Goal: Task Accomplishment & Management: Use online tool/utility

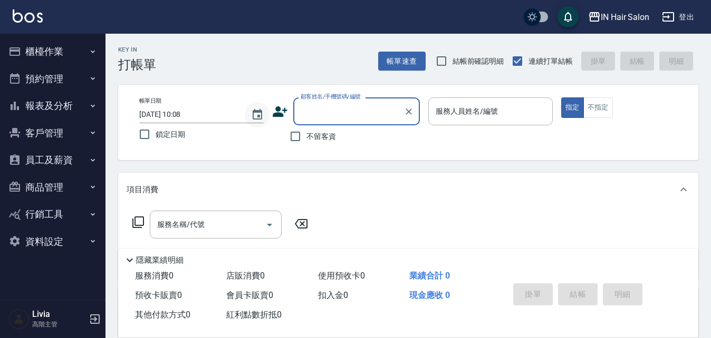
click at [257, 114] on icon "Choose date, selected date is 2025-09-10" at bounding box center [257, 115] width 13 height 13
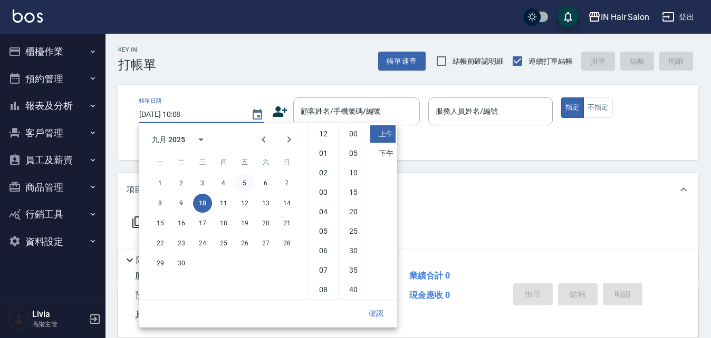
scroll to position [59, 0]
click at [184, 201] on button "9" at bounding box center [181, 203] width 19 height 19
type input "[DATE] 10:08"
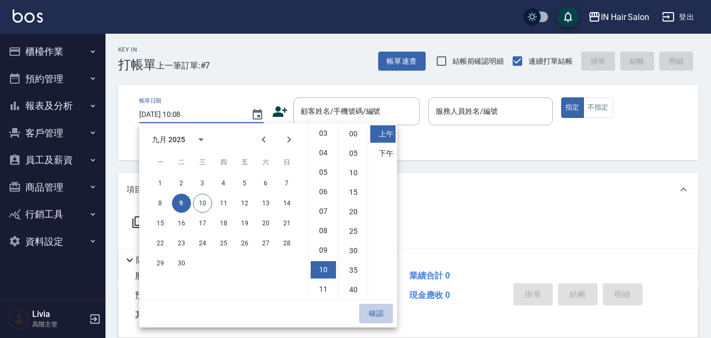
click at [375, 311] on button "確認" at bounding box center [376, 314] width 34 height 20
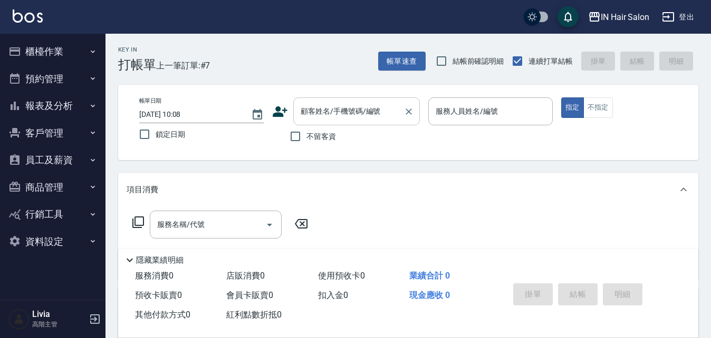
click at [342, 113] on input "顧客姓名/手機號碼/編號" at bounding box center [348, 111] width 101 height 18
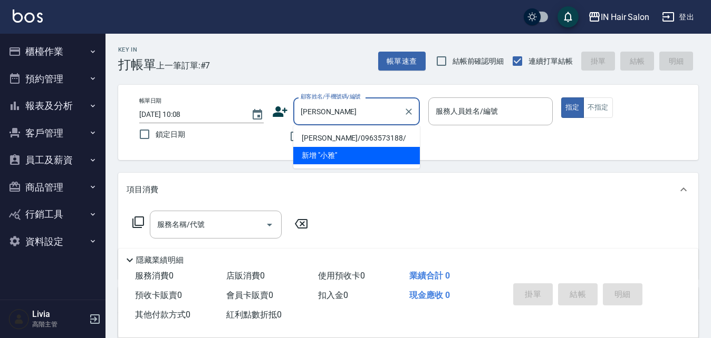
click at [317, 137] on li "小雅/0963573188/" at bounding box center [356, 138] width 127 height 17
type input "小雅/0963573188/"
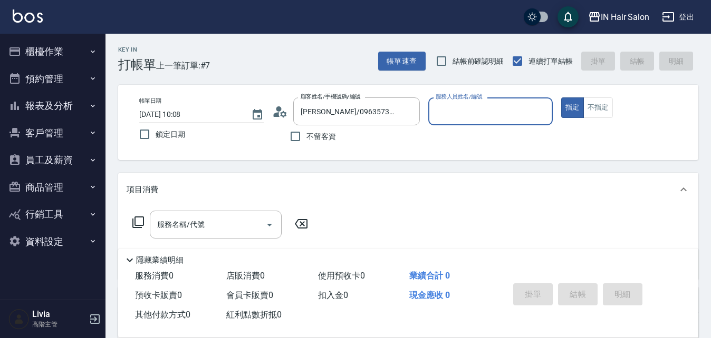
type input "6號設計師Molly-6"
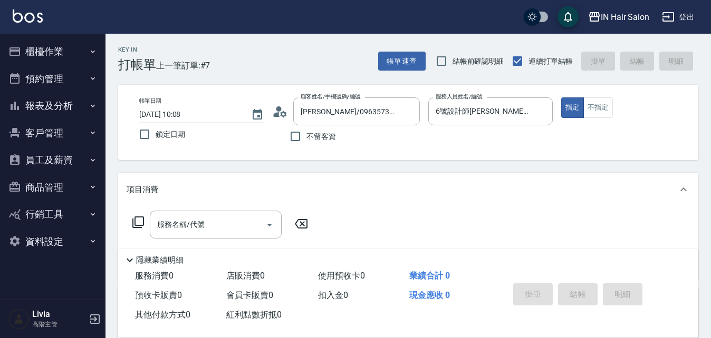
click at [139, 221] on icon at bounding box center [138, 222] width 13 height 13
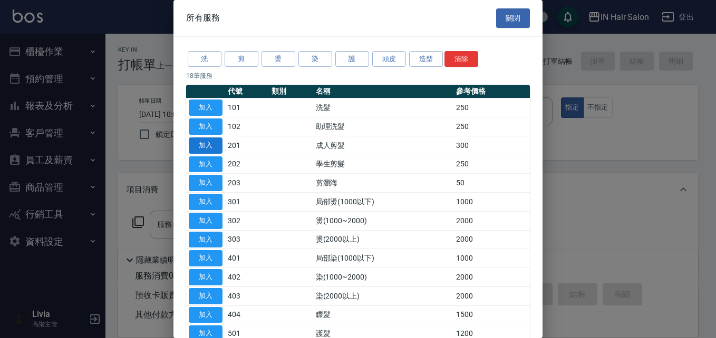
click at [201, 145] on button "加入" at bounding box center [206, 146] width 34 height 16
type input "成人剪髮(201)"
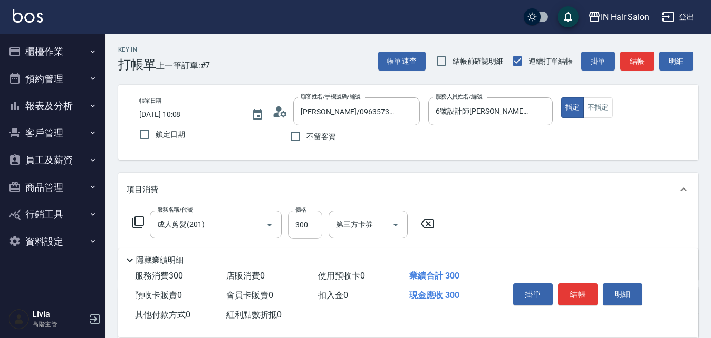
click at [304, 224] on input "300" at bounding box center [305, 225] width 34 height 28
type input "400"
click at [512, 229] on div "服務名稱/代號 成人剪髮(201) 服務名稱/代號 價格 400 價格 第三方卡券 第三方卡券" at bounding box center [408, 243] width 580 height 73
click at [580, 289] on button "結帳" at bounding box center [578, 295] width 40 height 22
type input "2025/09/10 10:08"
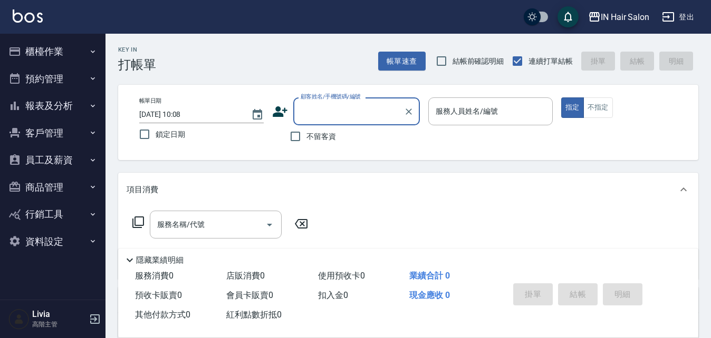
click at [41, 52] on button "櫃檯作業" at bounding box center [52, 51] width 97 height 27
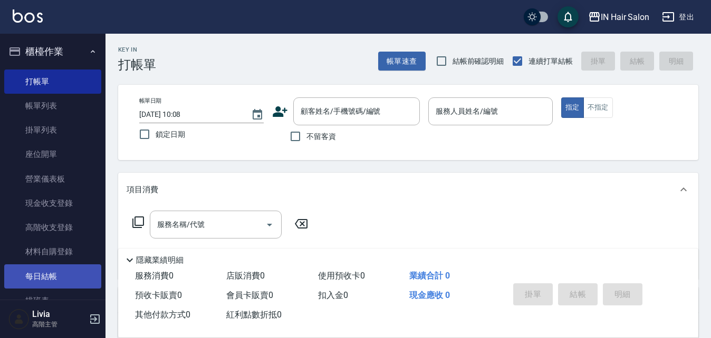
click at [61, 275] on link "每日結帳" at bounding box center [52, 277] width 97 height 24
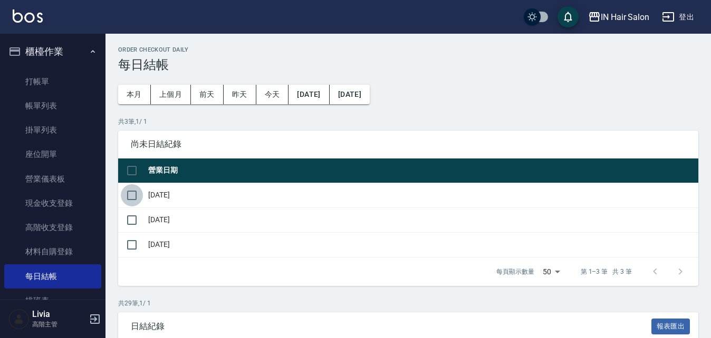
click at [129, 192] on input "checkbox" at bounding box center [132, 196] width 22 height 22
checkbox input "true"
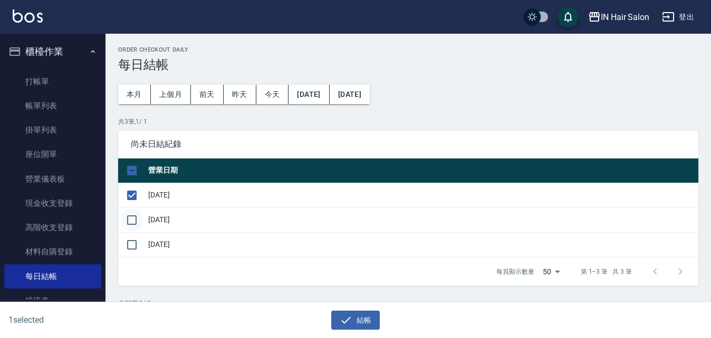
click at [128, 219] on input "checkbox" at bounding box center [132, 220] width 22 height 22
checkbox input "true"
click at [355, 316] on button "結帳" at bounding box center [355, 321] width 49 height 20
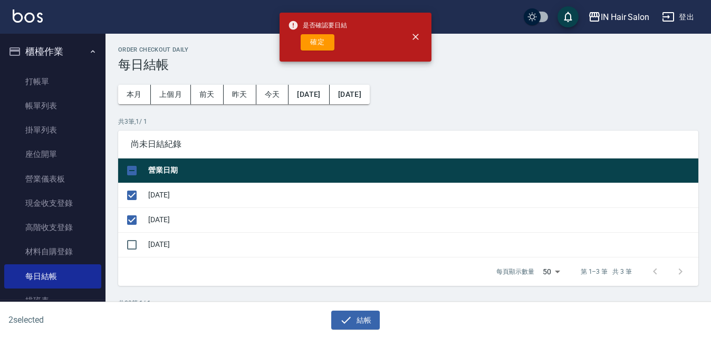
click at [321, 42] on button "確定" at bounding box center [317, 42] width 34 height 16
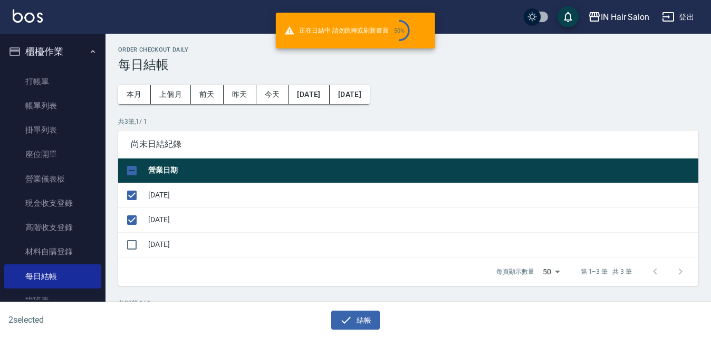
checkbox input "false"
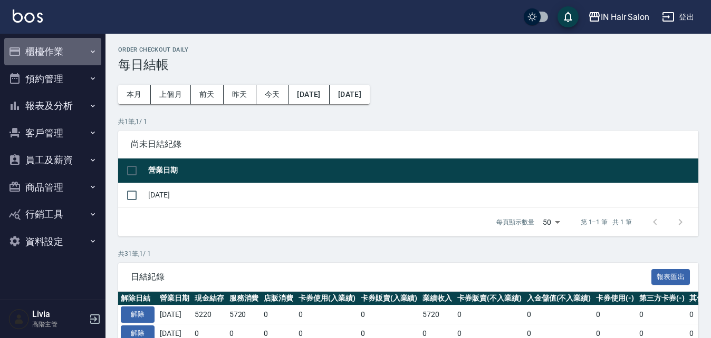
click at [43, 55] on button "櫃檯作業" at bounding box center [52, 51] width 97 height 27
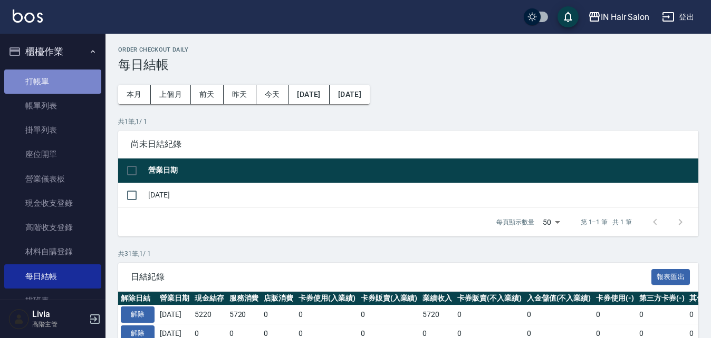
click at [52, 83] on link "打帳單" at bounding box center [52, 82] width 97 height 24
